Goal: Task Accomplishment & Management: Use online tool/utility

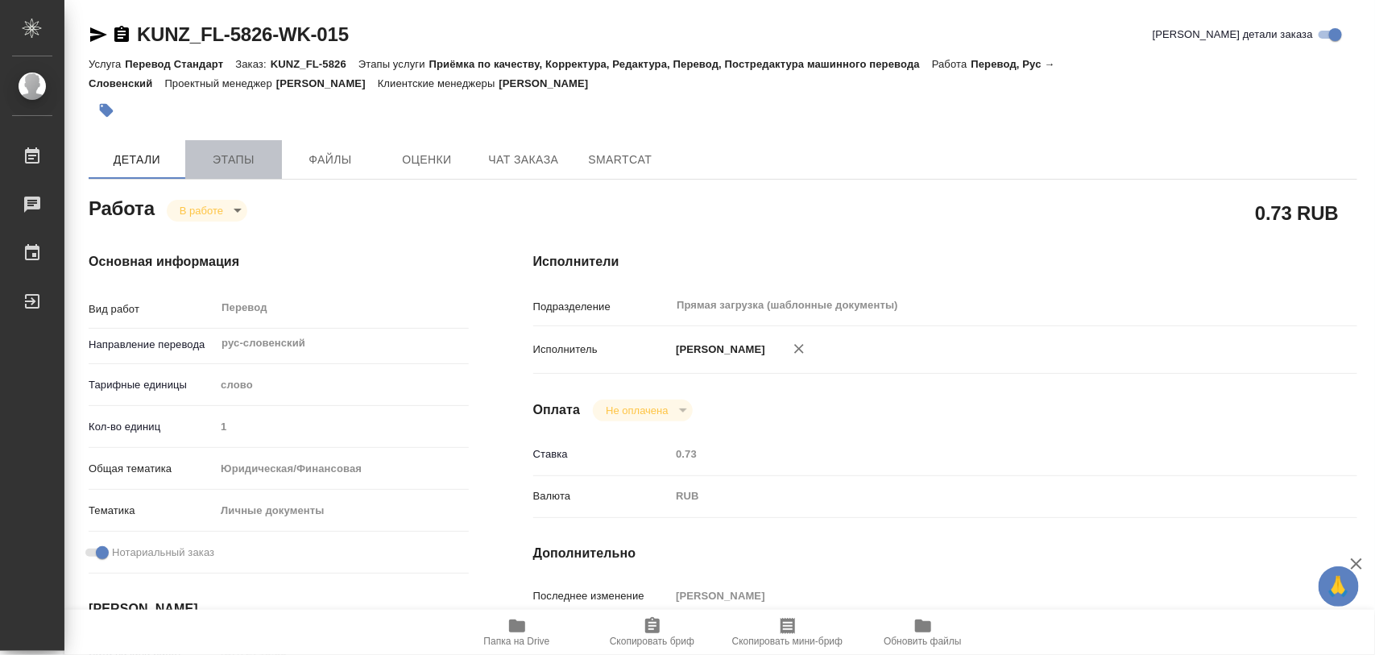
click at [231, 154] on span "Этапы" at bounding box center [233, 160] width 77 height 20
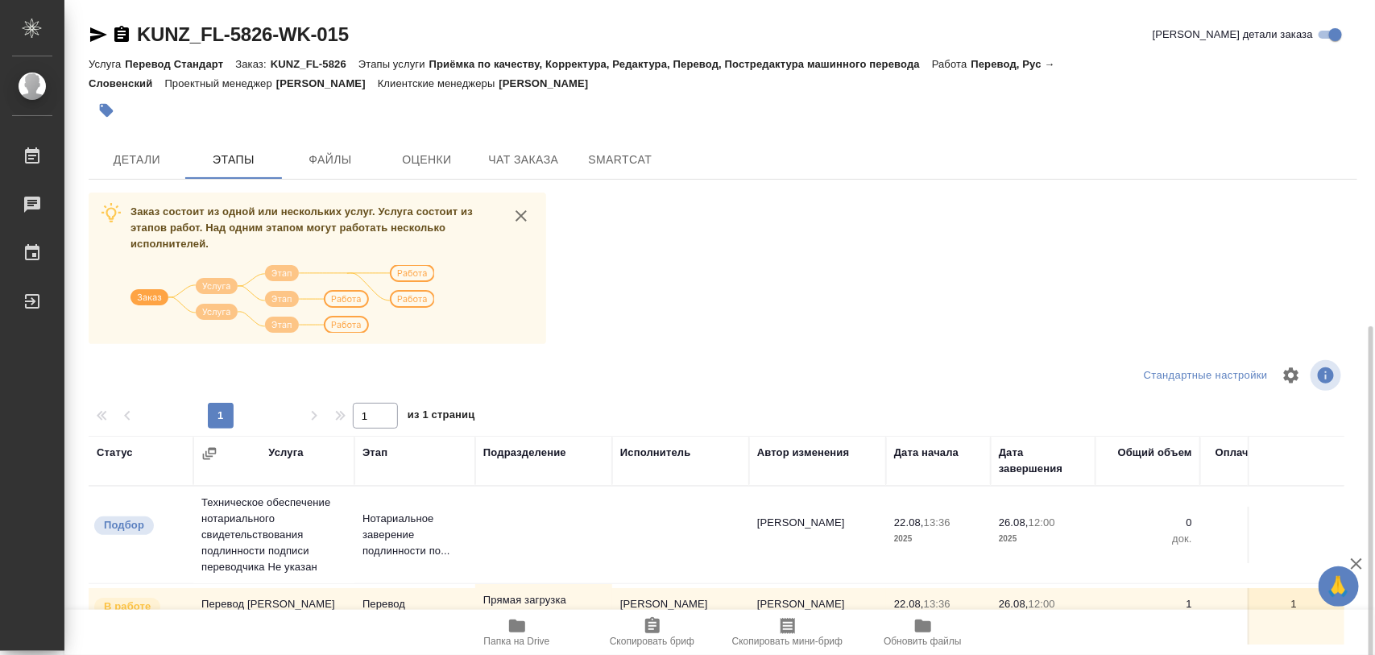
scroll to position [183, 0]
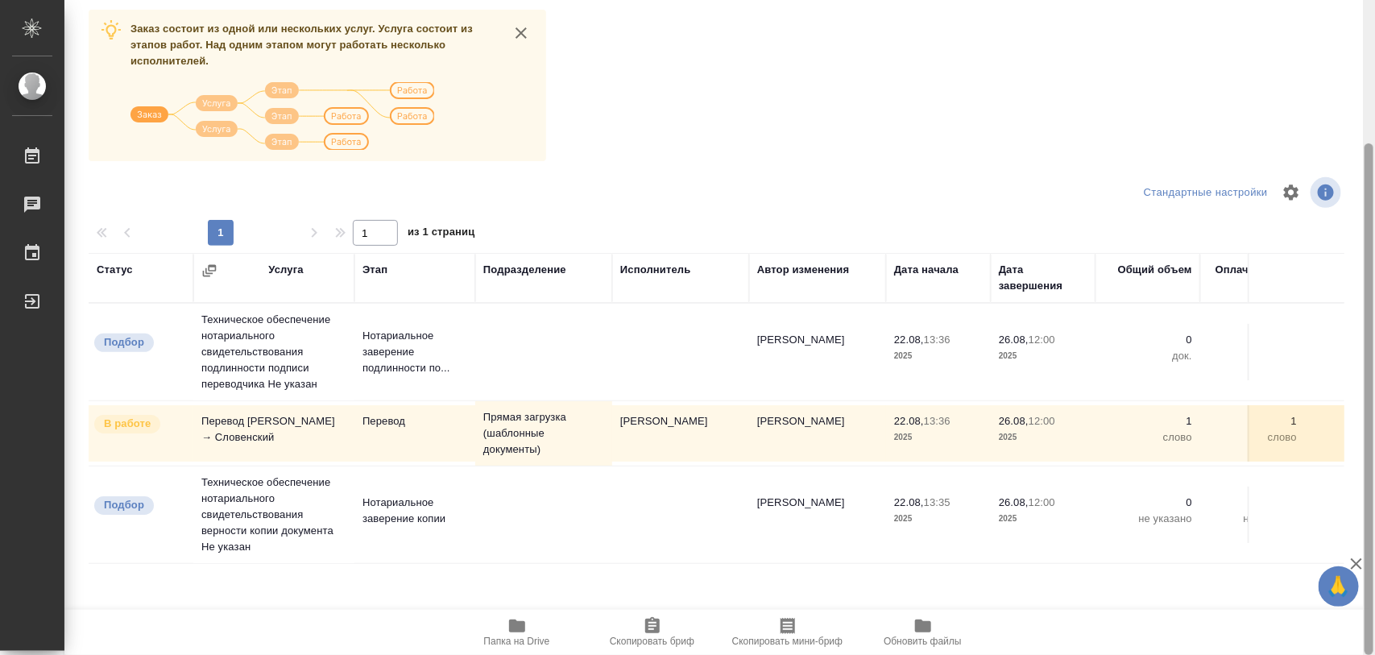
drag, startPoint x: 1370, startPoint y: 318, endPoint x: 1374, endPoint y: 359, distance: 41.3
click at [1374, 359] on div at bounding box center [1369, 328] width 12 height 656
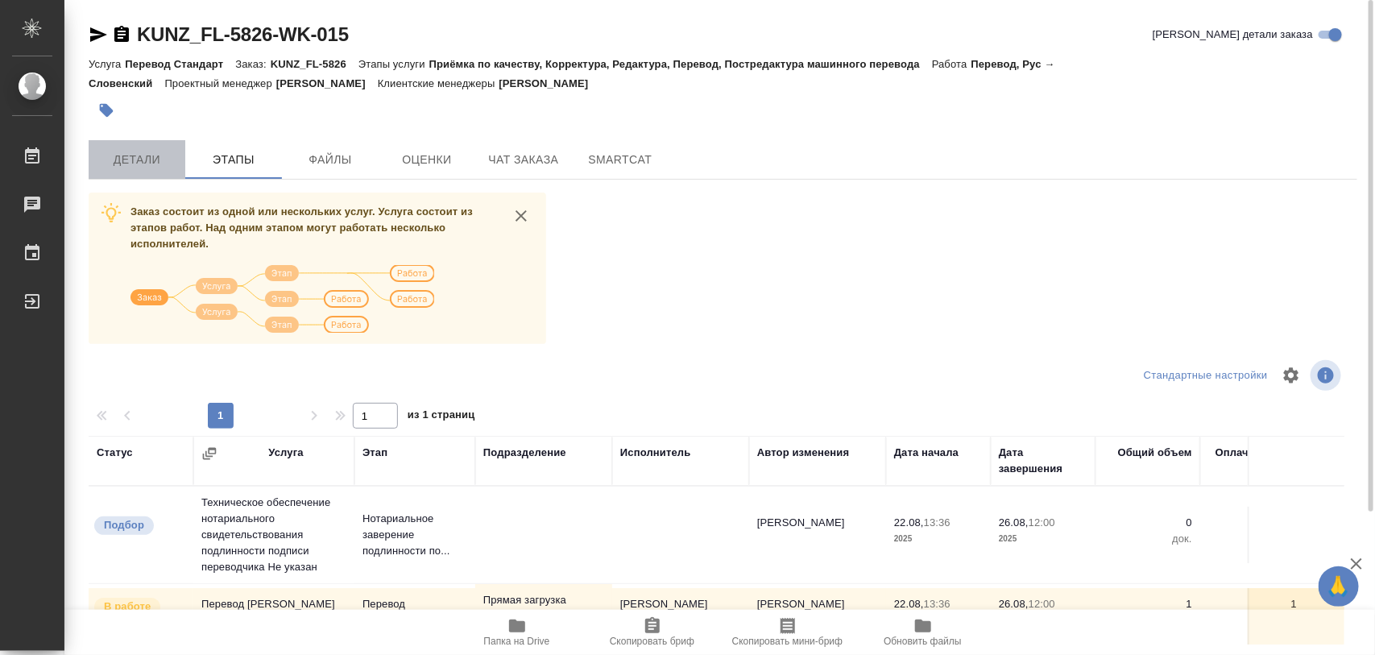
click at [122, 170] on button "Детали" at bounding box center [137, 159] width 97 height 39
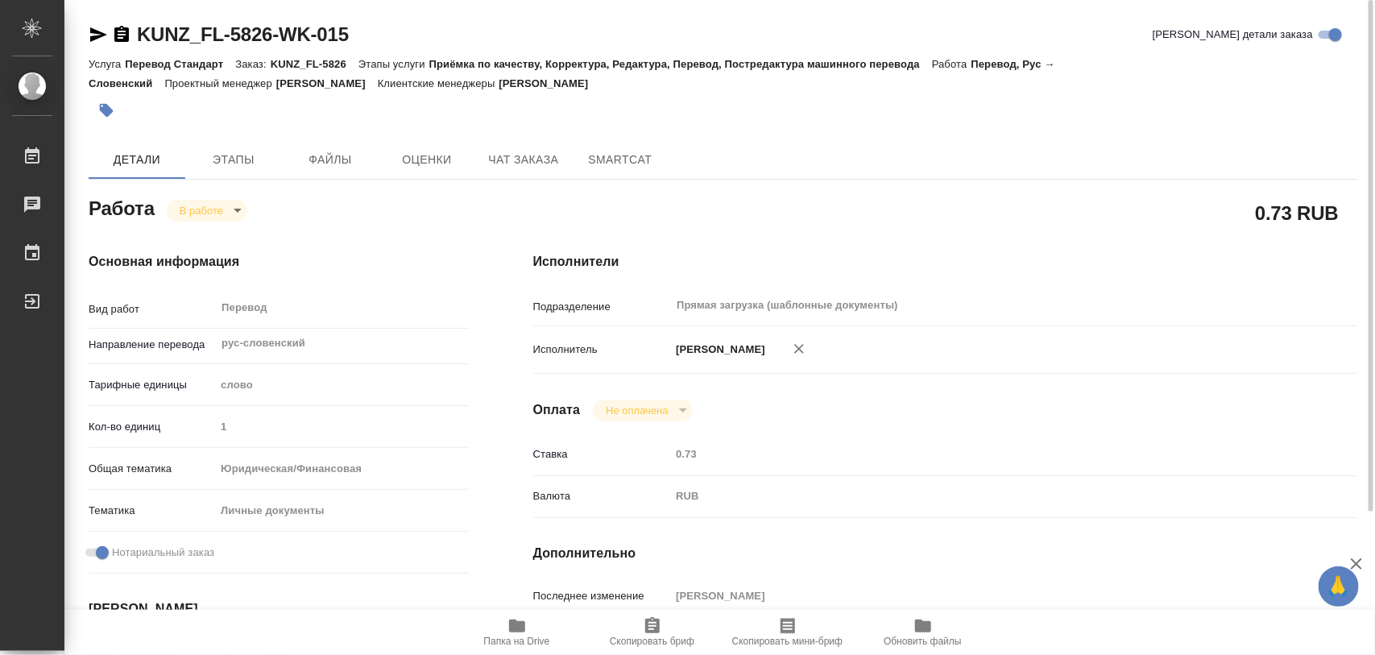
type textarea "x"
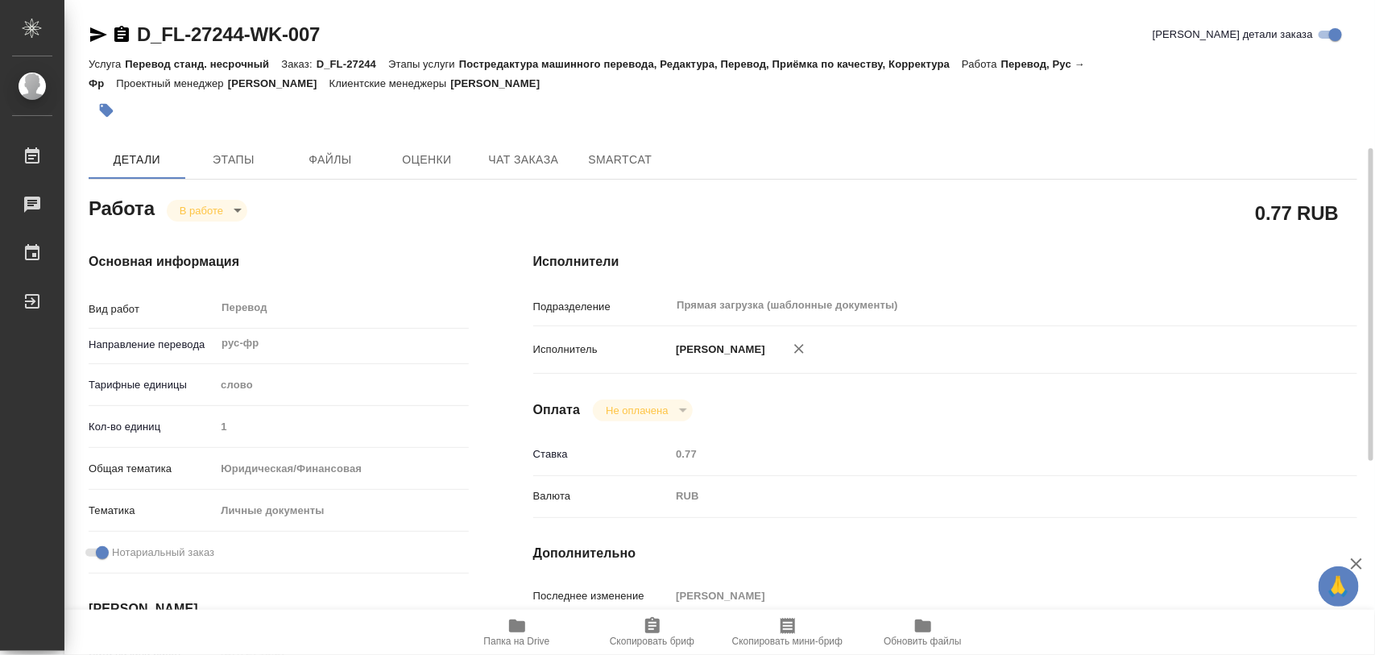
scroll to position [403, 0]
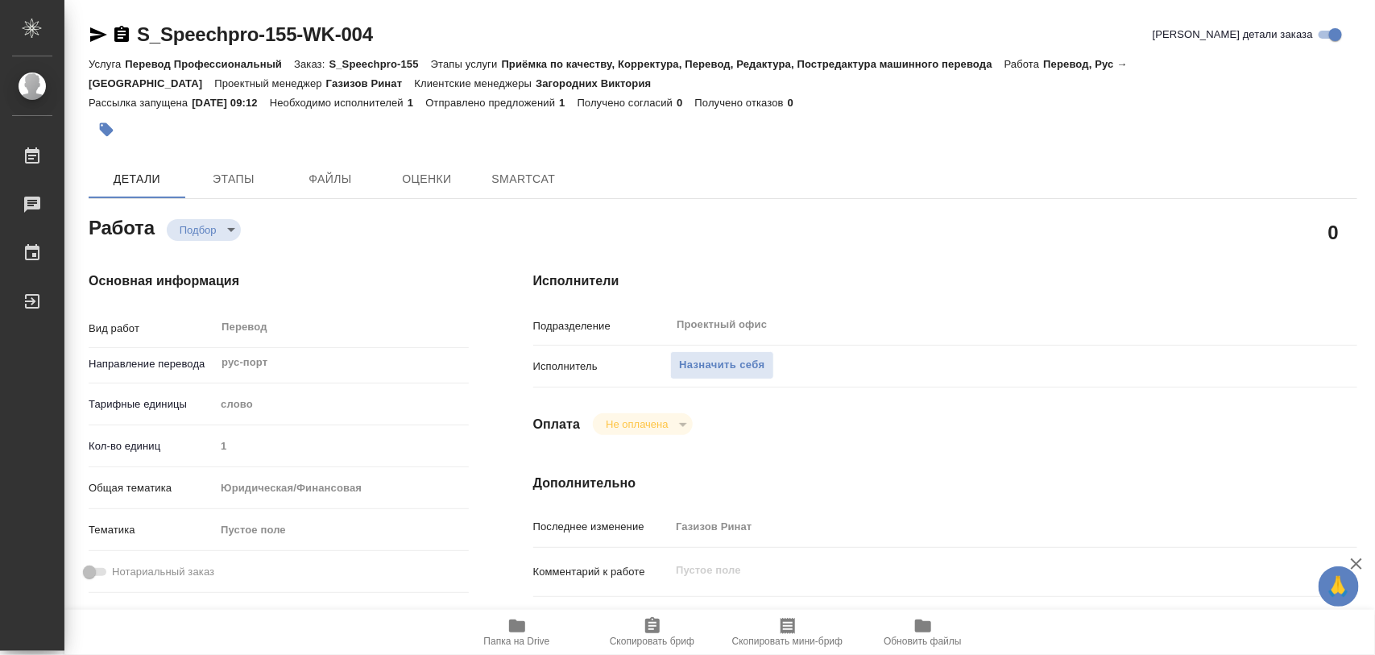
type textarea "x"
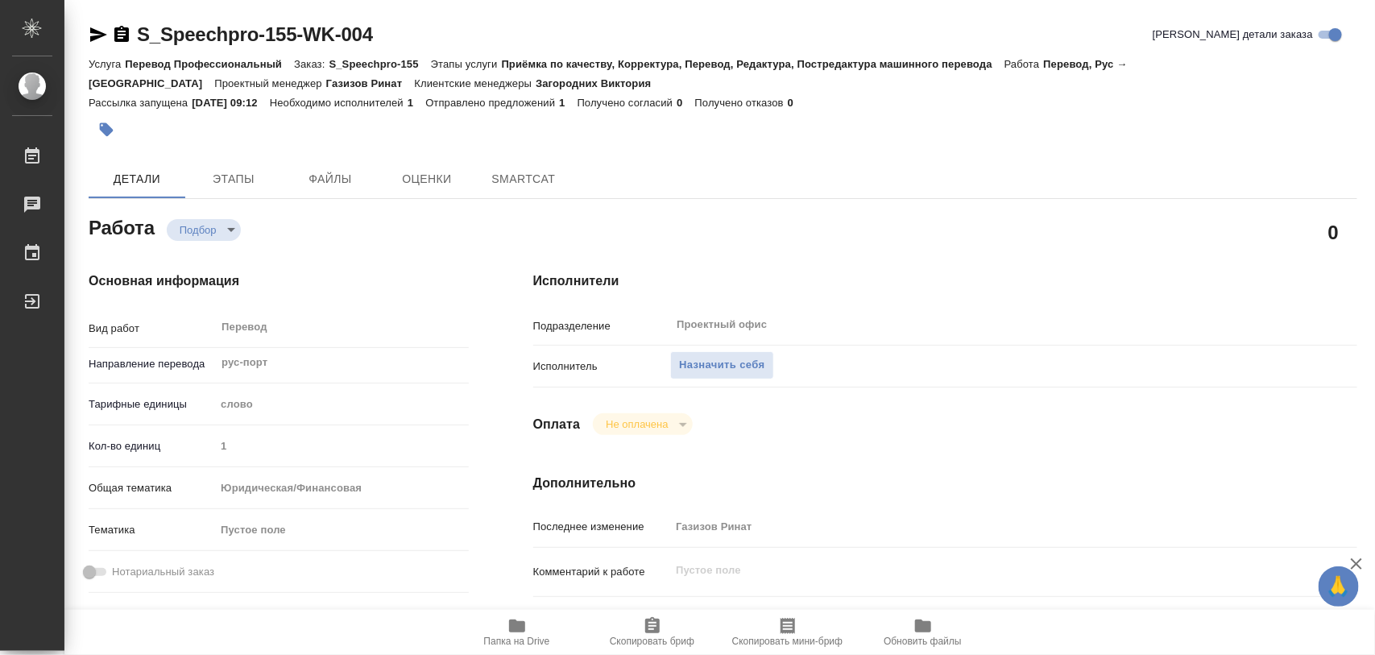
type textarea "x"
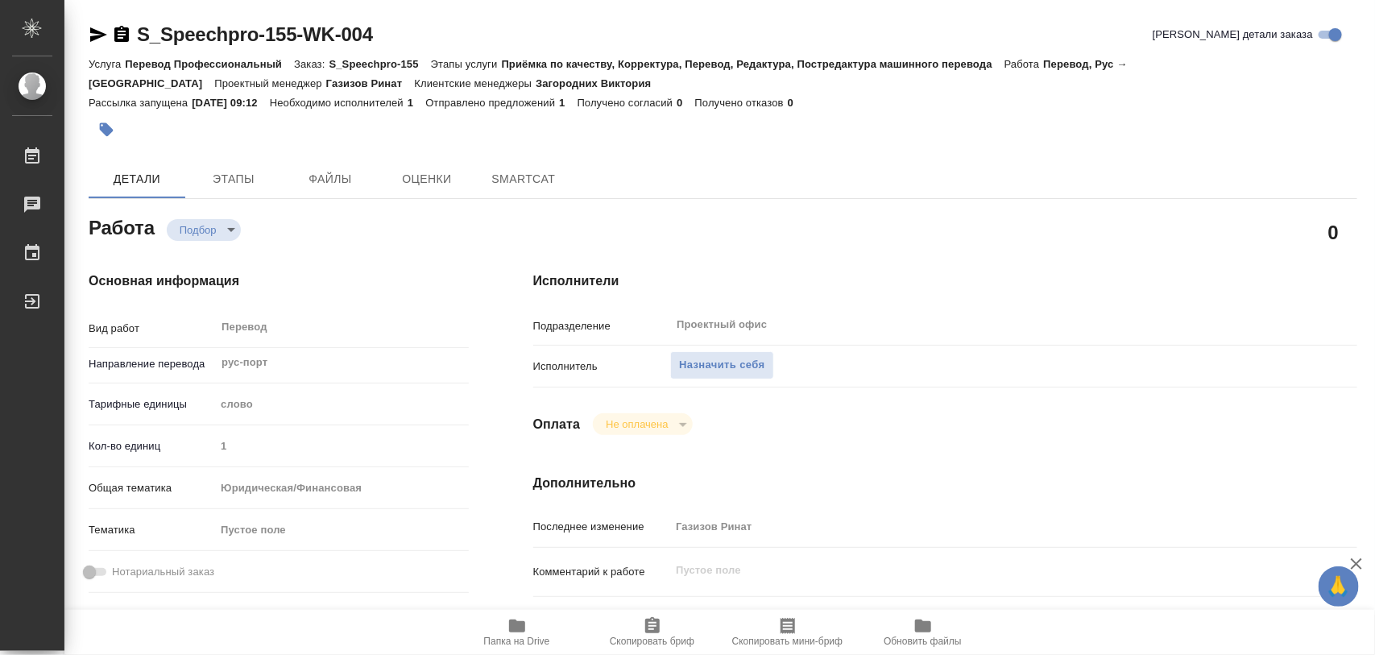
type textarea "x"
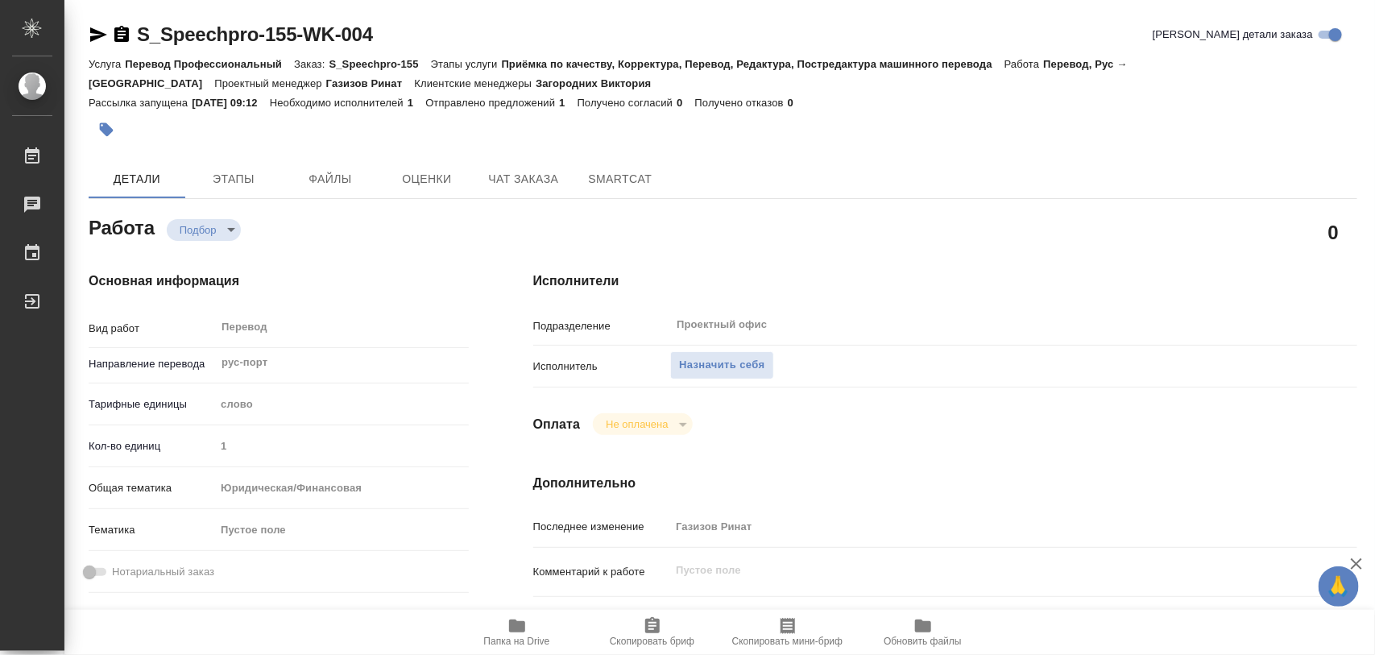
type textarea "x"
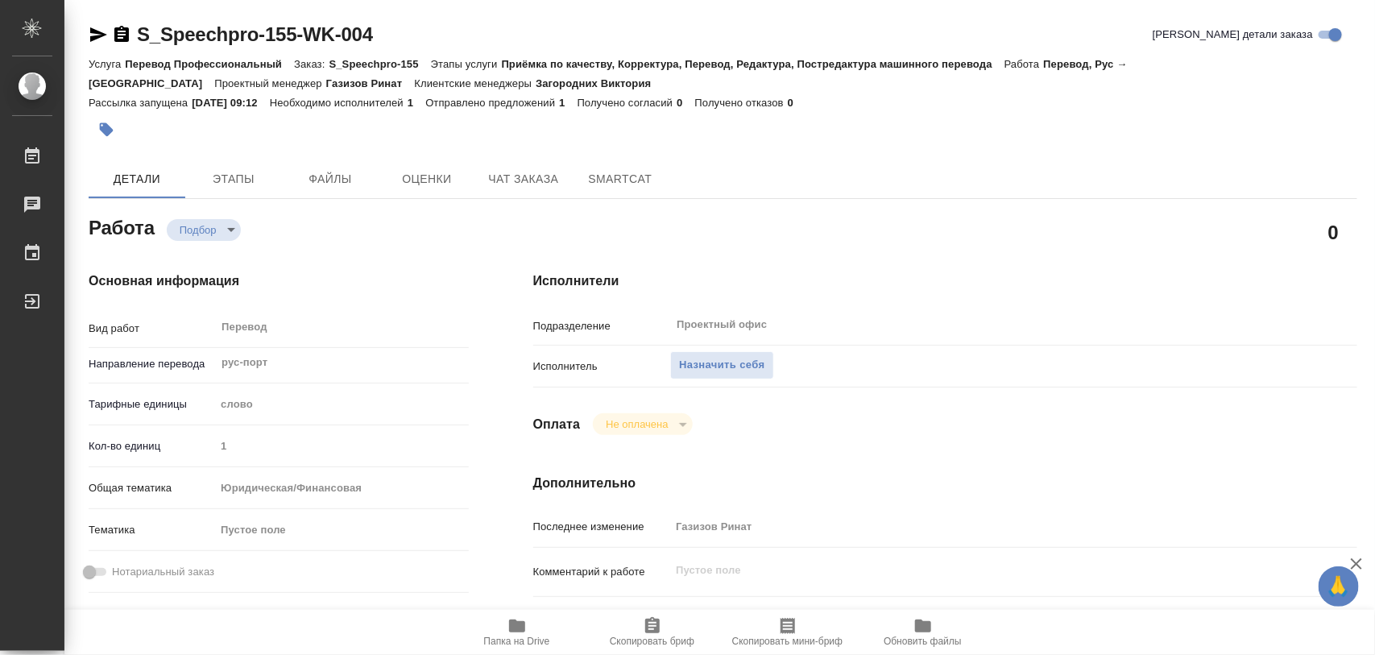
type textarea "x"
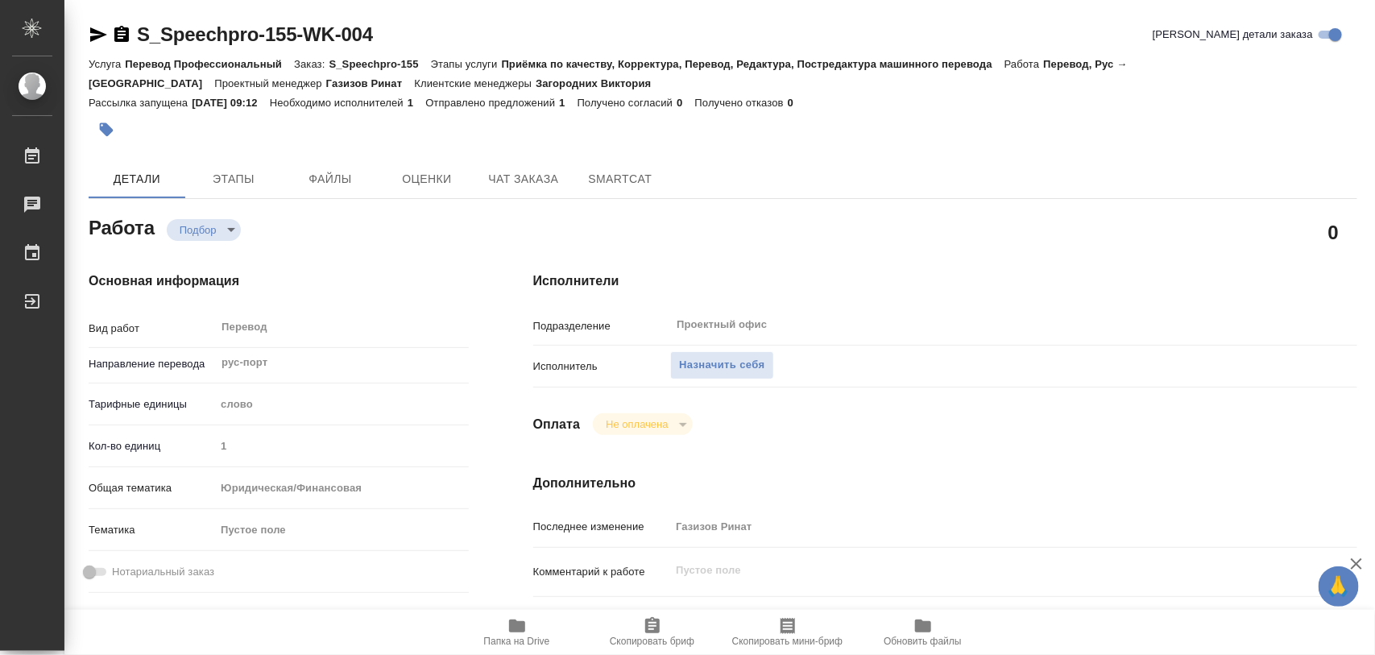
type textarea "x"
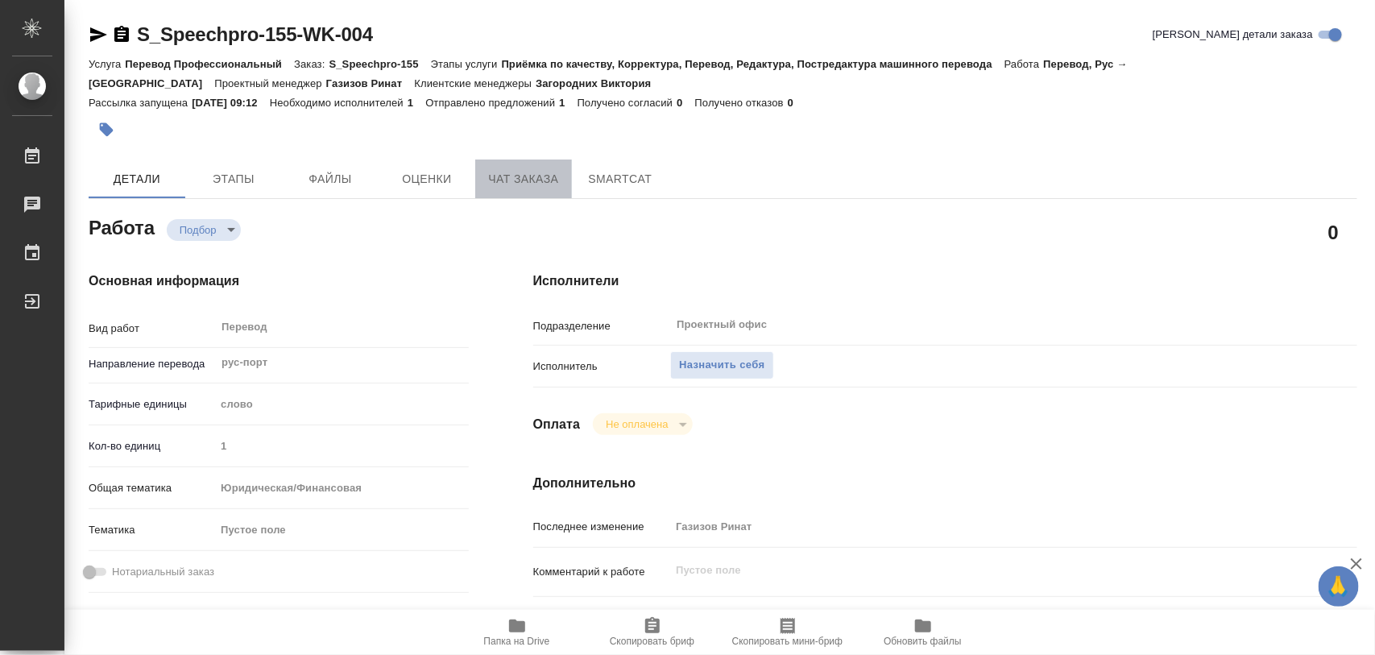
click at [514, 181] on span "Чат заказа" at bounding box center [523, 179] width 77 height 20
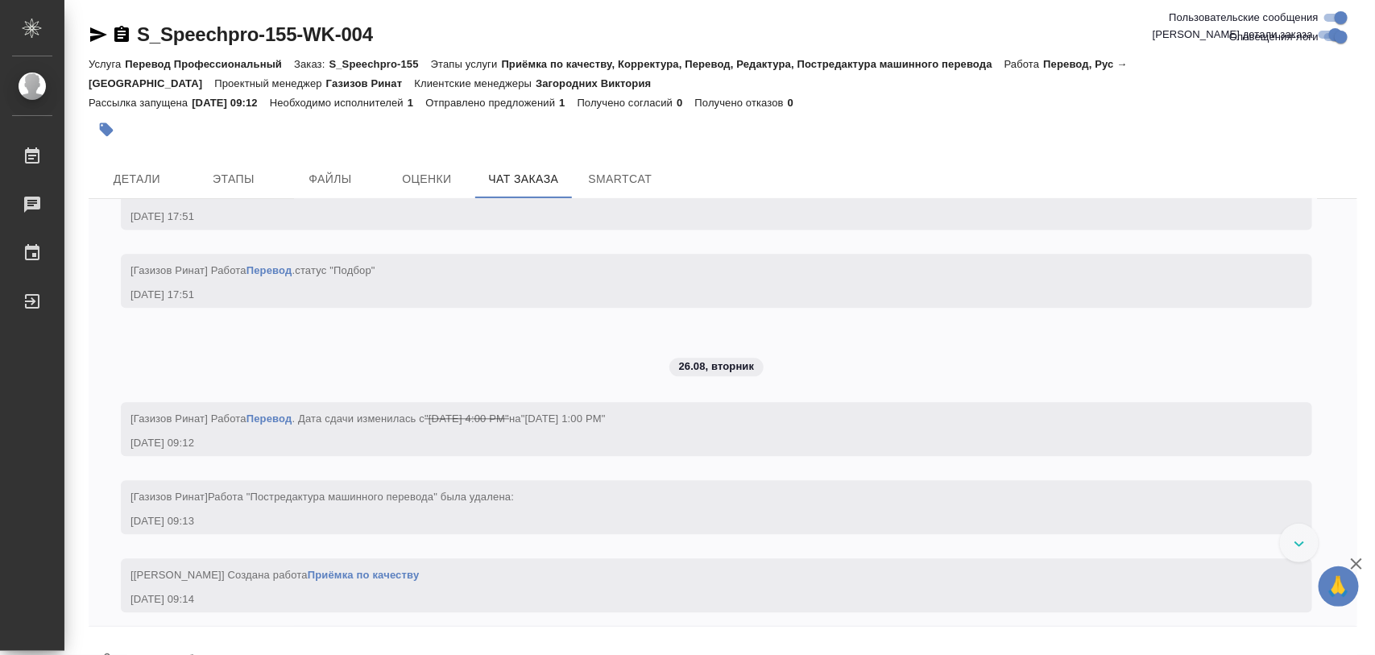
scroll to position [1620, 0]
